Goal: Download file/media

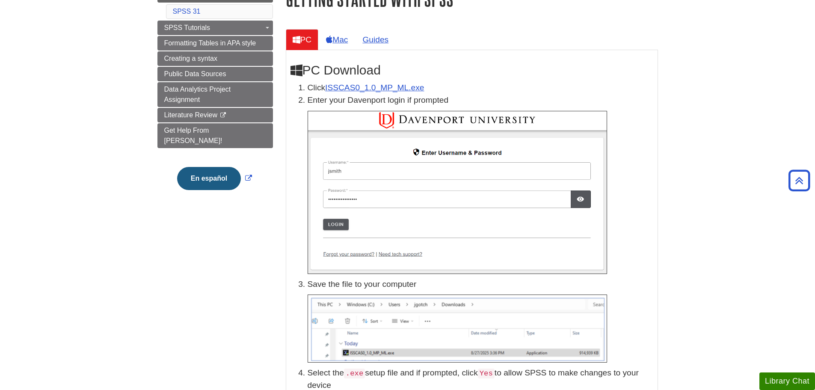
scroll to position [43, 0]
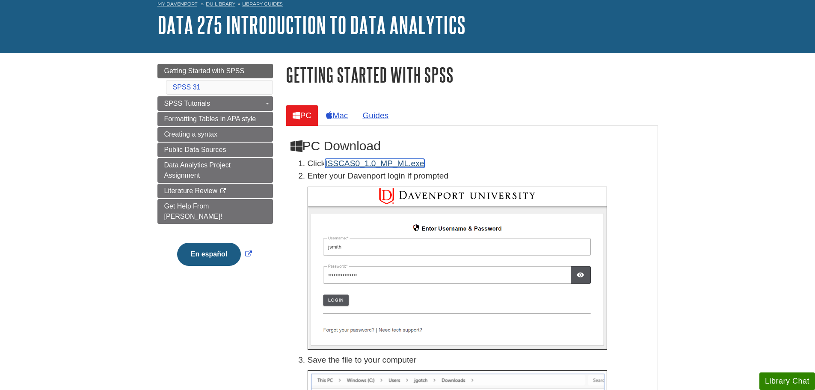
click at [372, 163] on link "ISSCAS0_1.0_MP_ML.exe" at bounding box center [374, 163] width 99 height 9
drag, startPoint x: 307, startPoint y: 148, endPoint x: 384, endPoint y: 150, distance: 77.5
click at [384, 150] on h2 "PC Download" at bounding box center [472, 146] width 363 height 15
click at [386, 148] on h2 "PC Download" at bounding box center [472, 146] width 363 height 15
drag, startPoint x: 385, startPoint y: 147, endPoint x: 297, endPoint y: 147, distance: 88.2
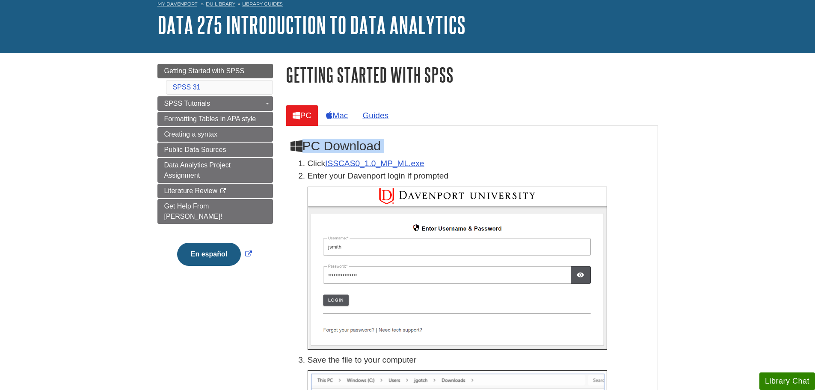
click at [297, 147] on h2 "PC Download" at bounding box center [472, 146] width 363 height 15
click at [319, 140] on h2 "PC Download" at bounding box center [472, 146] width 363 height 15
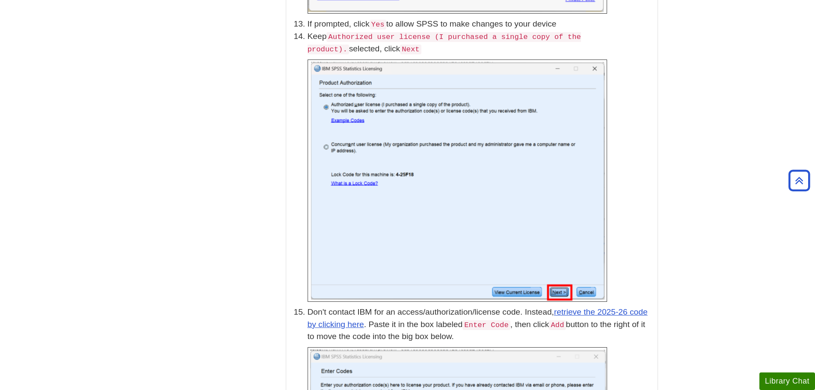
scroll to position [2092, 0]
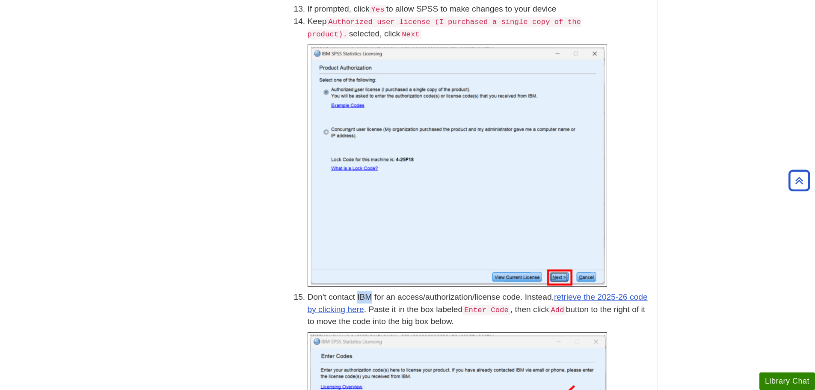
drag, startPoint x: 357, startPoint y: 283, endPoint x: 371, endPoint y: 282, distance: 13.7
click at [371, 291] on p "Don't contact IBM for an access/authorization/license code. Instead, retrieve t…" at bounding box center [481, 309] width 346 height 37
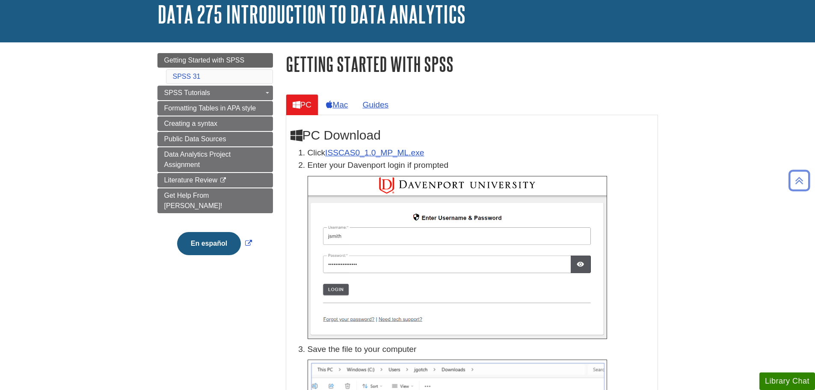
scroll to position [48, 0]
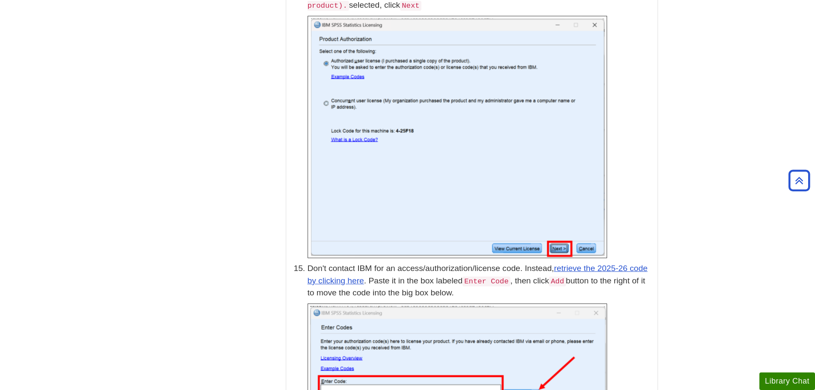
scroll to position [2120, 0]
drag, startPoint x: 448, startPoint y: 282, endPoint x: 417, endPoint y: 282, distance: 30.8
click at [417, 282] on p "Don't contact IBM for an access/authorization/license code. Instead, retrieve t…" at bounding box center [481, 281] width 346 height 37
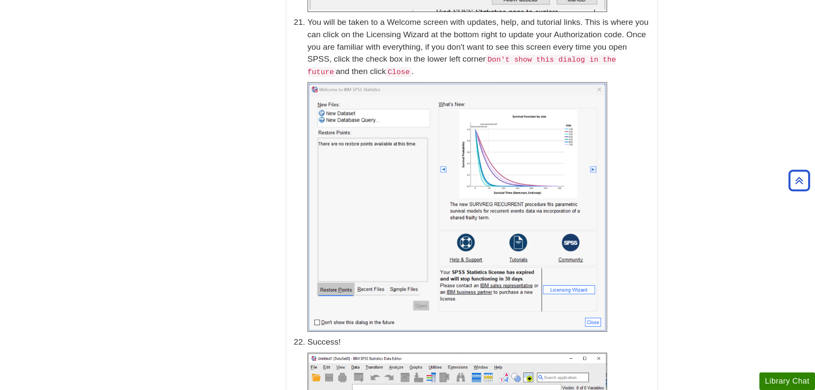
scroll to position [3826, 0]
